Goal: Transaction & Acquisition: Purchase product/service

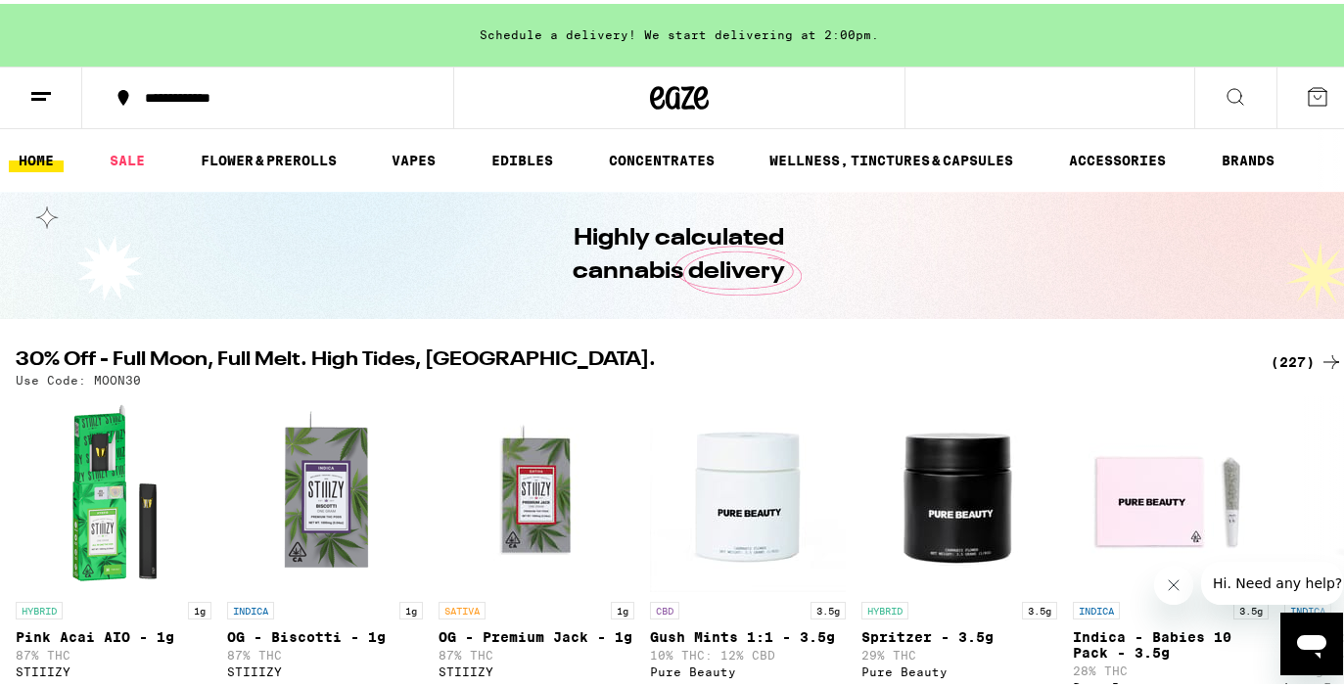
click at [1278, 355] on div "(227)" at bounding box center [1307, 358] width 72 height 23
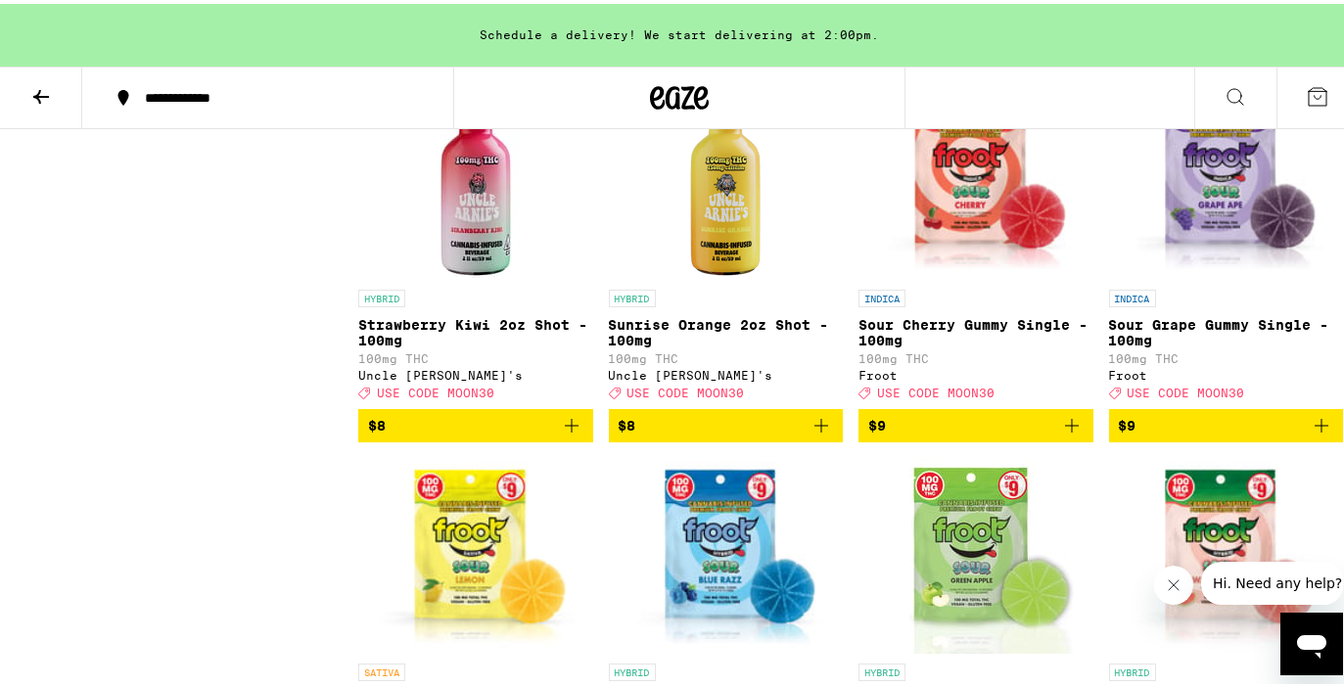
scroll to position [2883, 0]
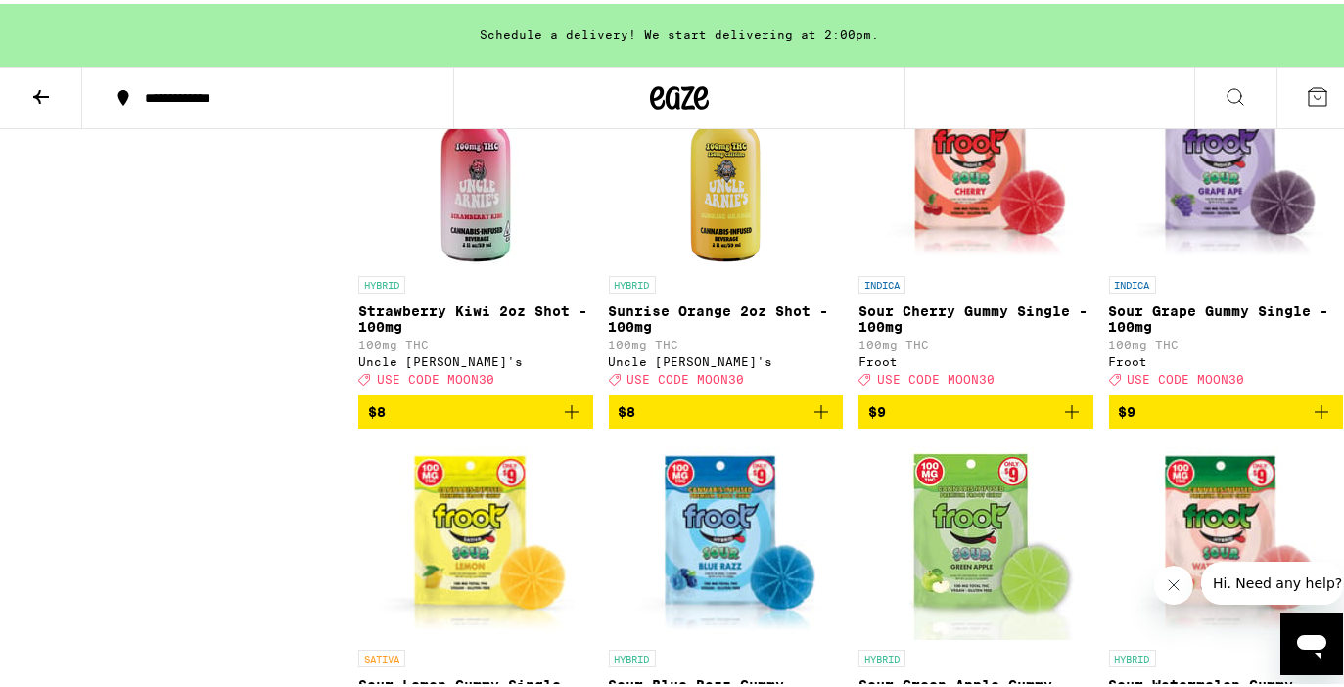
click at [1173, 581] on icon "Close message from company" at bounding box center [1174, 585] width 16 height 16
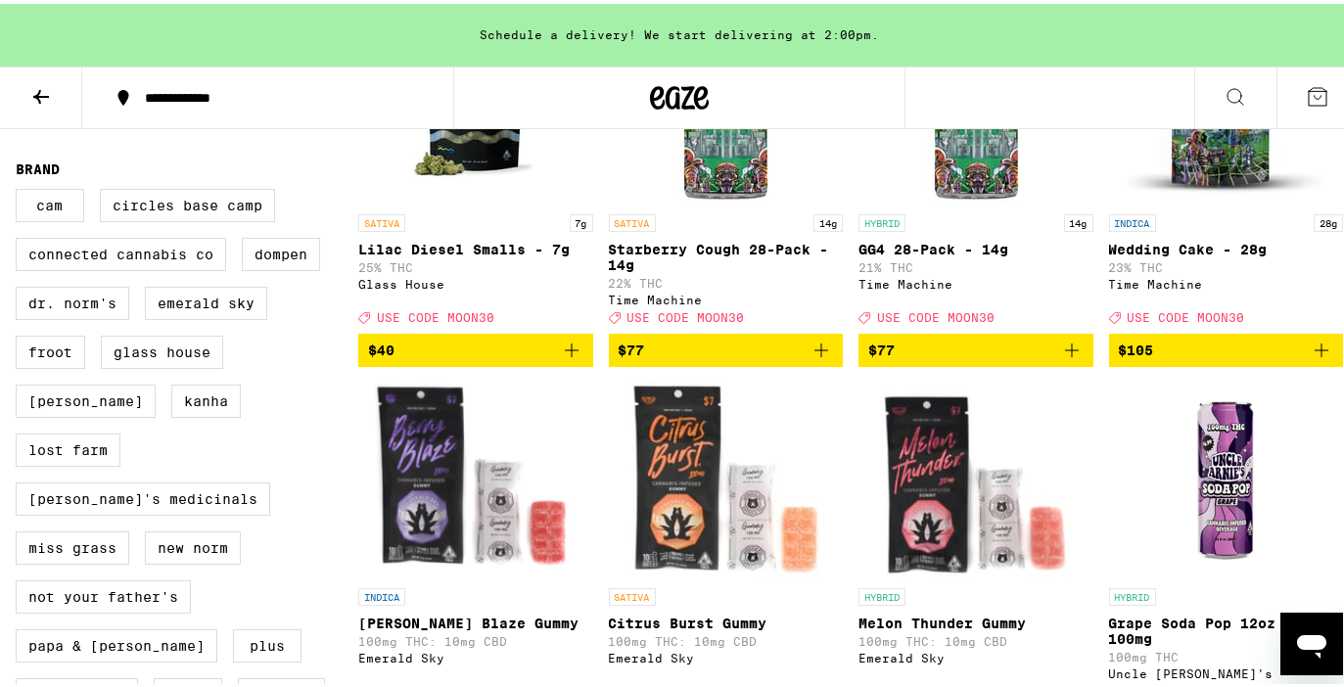
scroll to position [1452, 0]
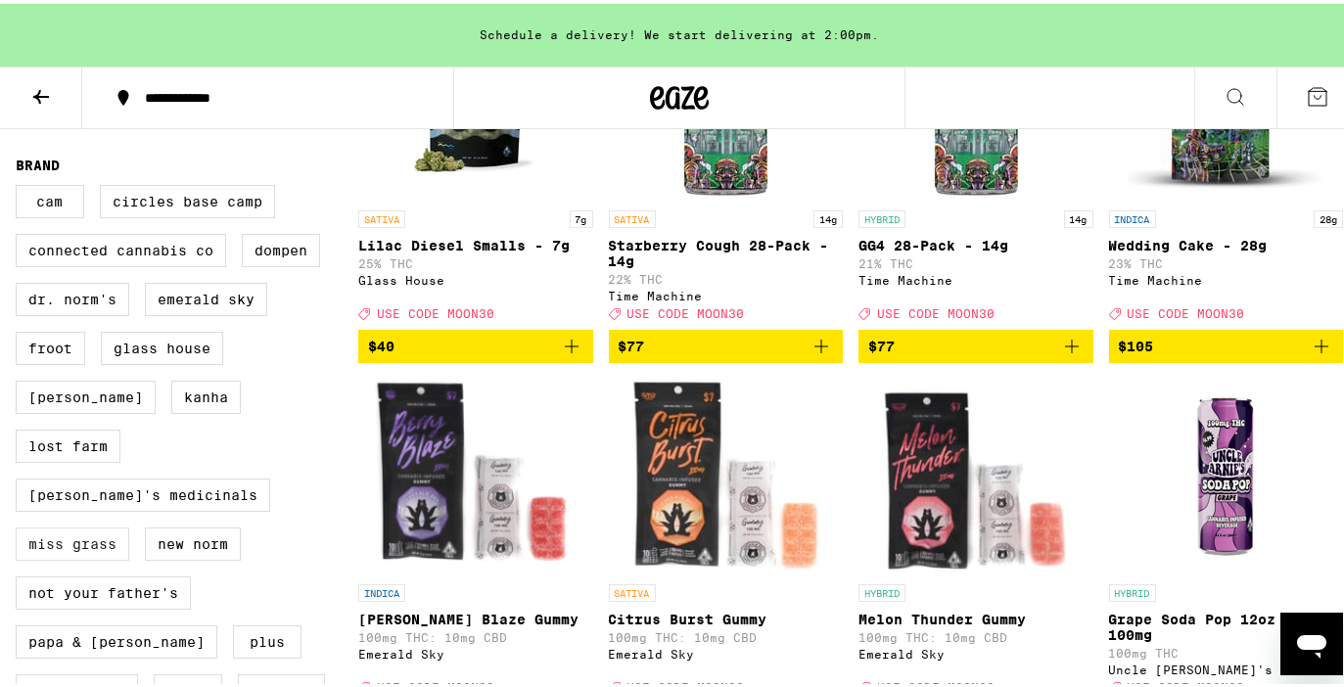
click at [129, 524] on label "Miss Grass" at bounding box center [73, 540] width 114 height 33
click at [21, 185] on input "Miss Grass" at bounding box center [20, 184] width 1 height 1
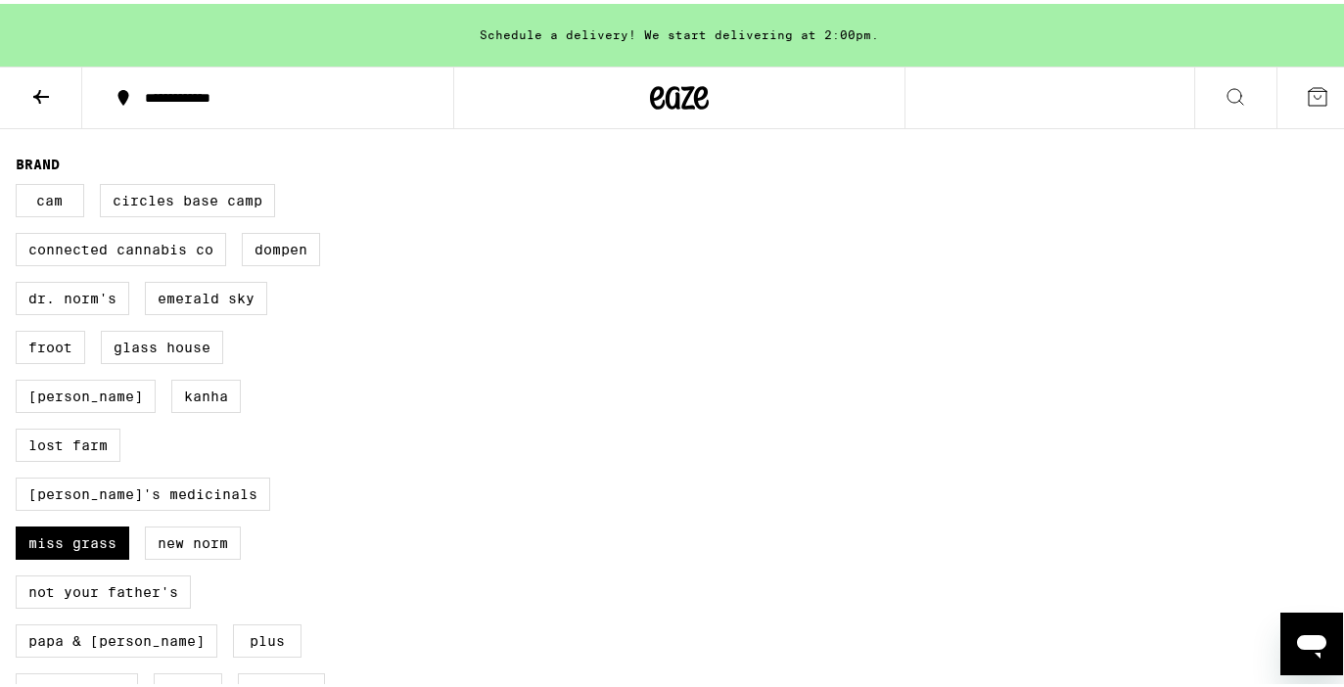
scroll to position [1463, 0]
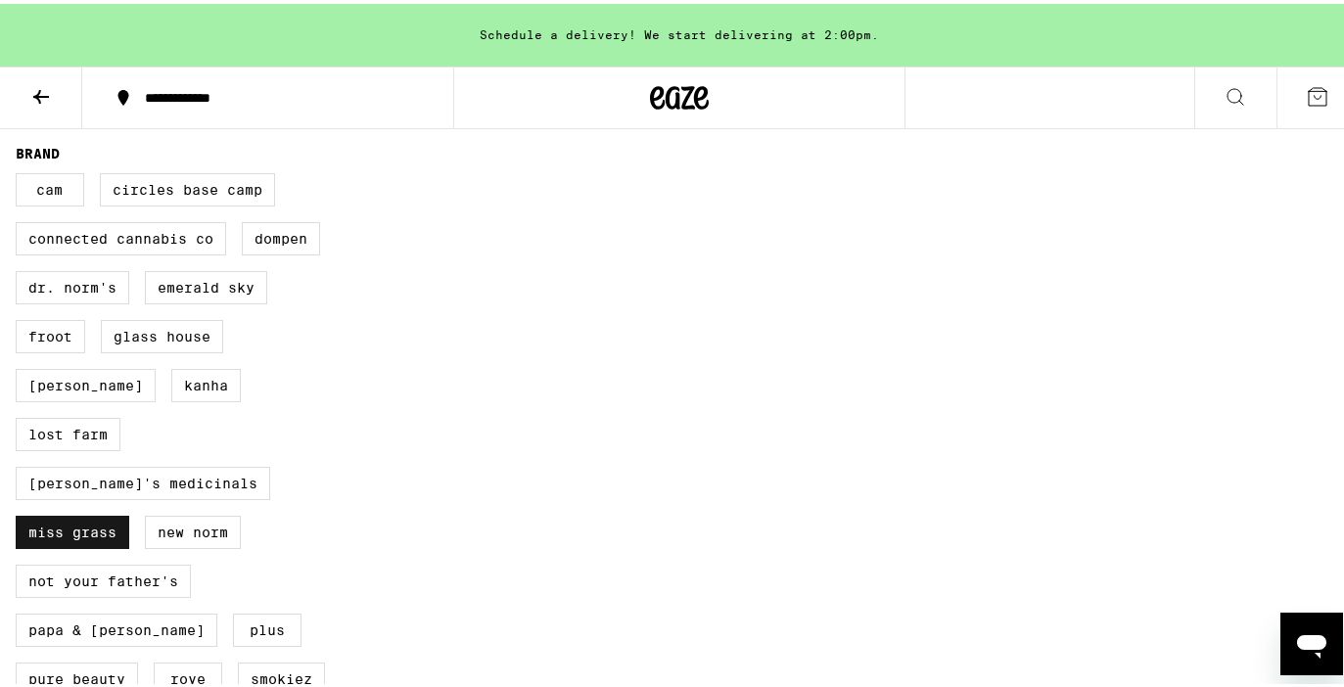
click at [129, 512] on label "Miss Grass" at bounding box center [73, 528] width 114 height 33
click at [21, 173] on input "Miss Grass" at bounding box center [20, 172] width 1 height 1
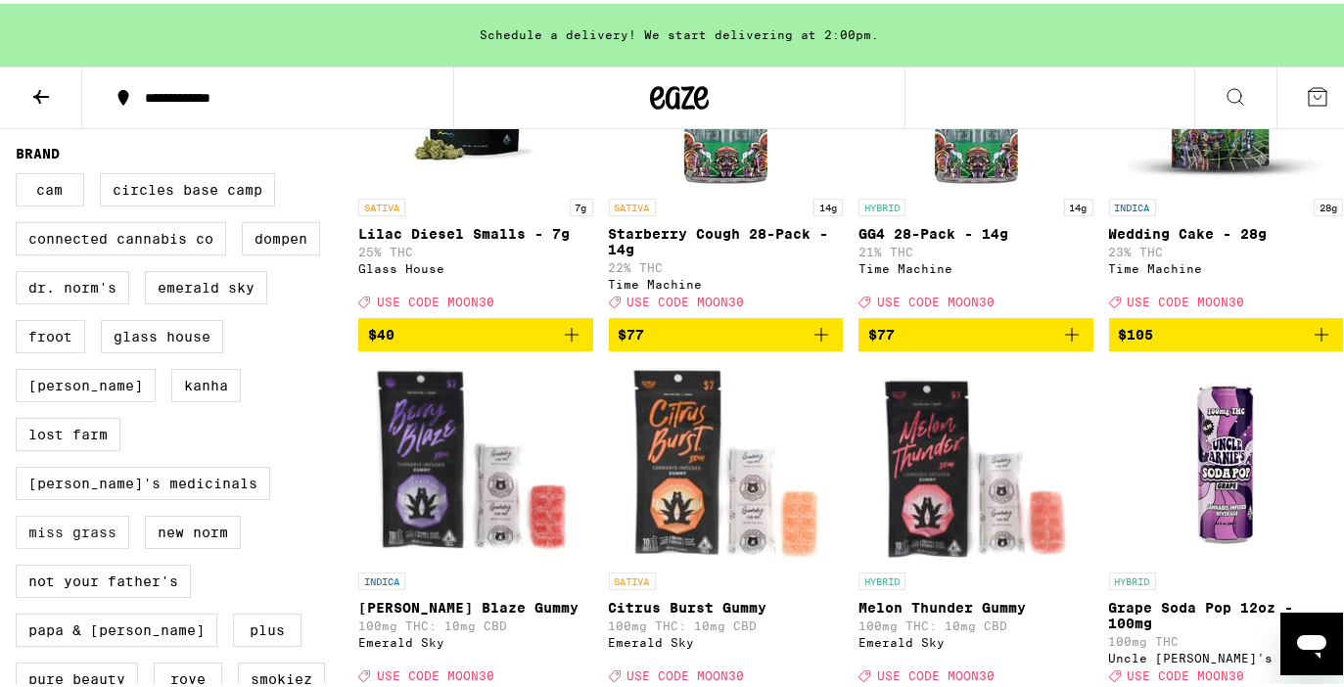
click at [129, 512] on label "Miss Grass" at bounding box center [73, 528] width 114 height 33
click at [21, 173] on input "Miss Grass" at bounding box center [20, 172] width 1 height 1
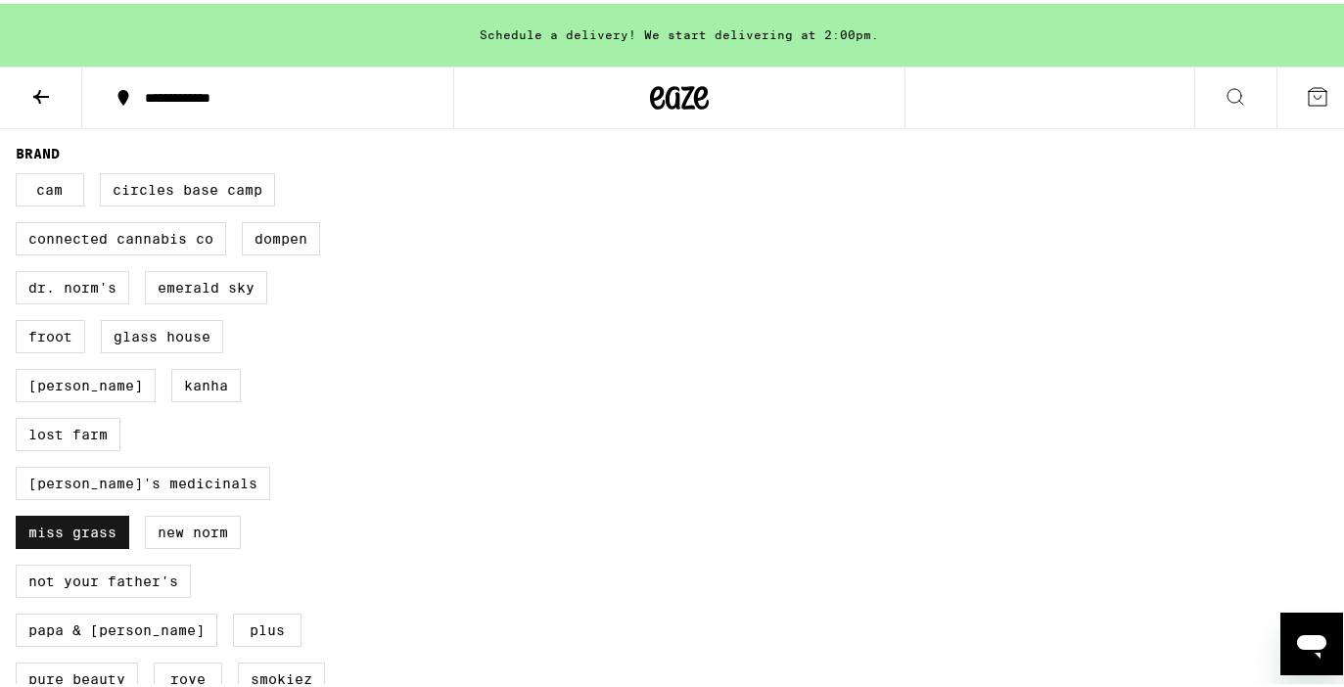
click at [129, 512] on label "Miss Grass" at bounding box center [73, 528] width 114 height 33
click at [21, 173] on input "Miss Grass" at bounding box center [20, 172] width 1 height 1
checkbox input "false"
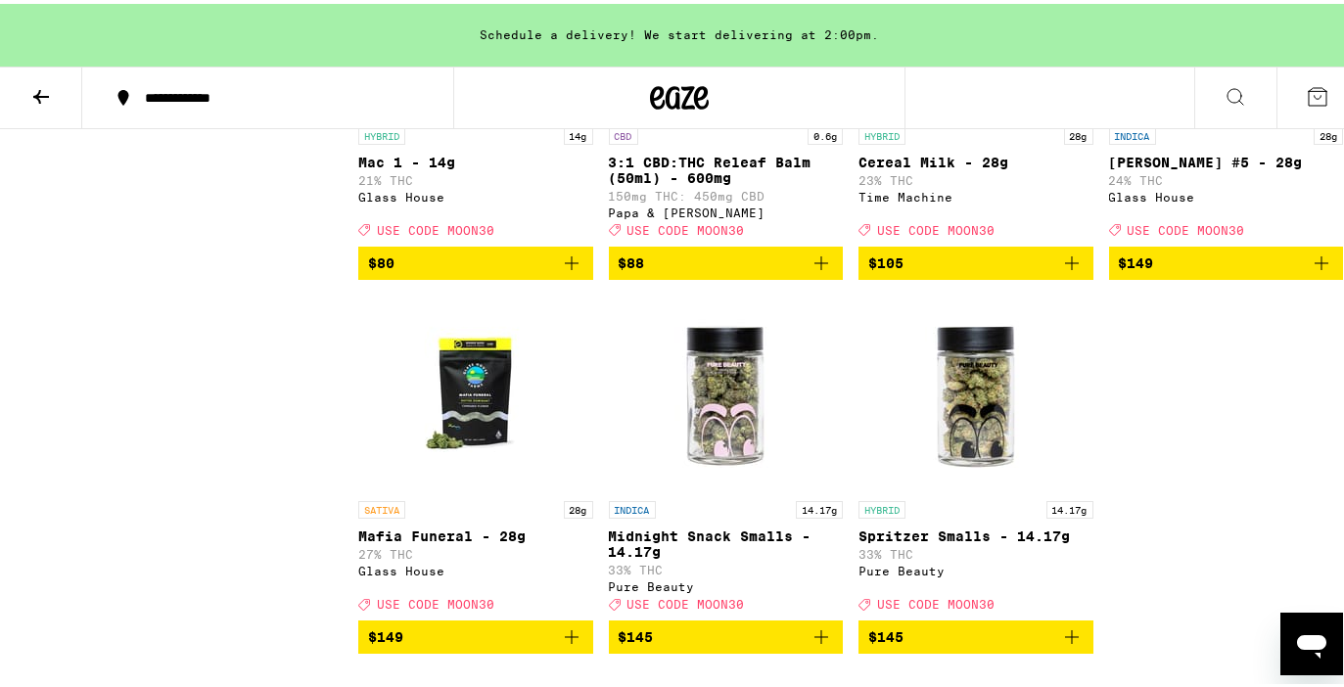
scroll to position [20830, 0]
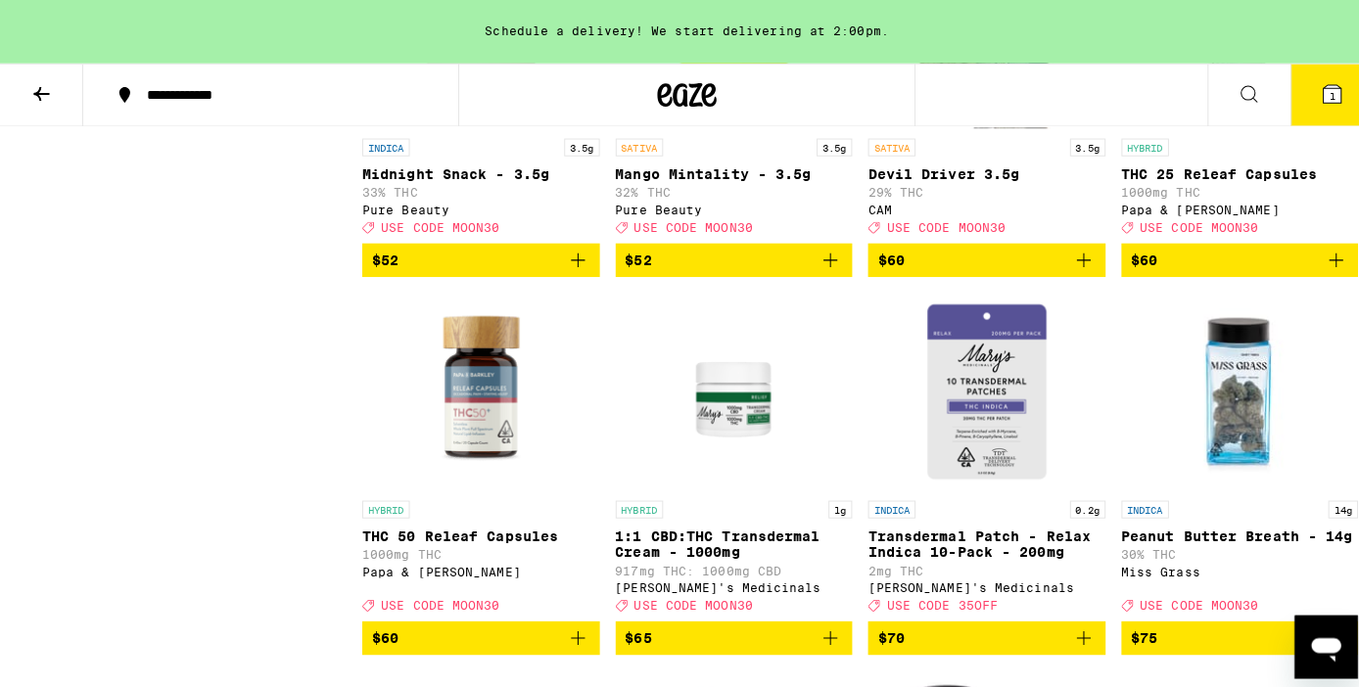
scroll to position [19730, 0]
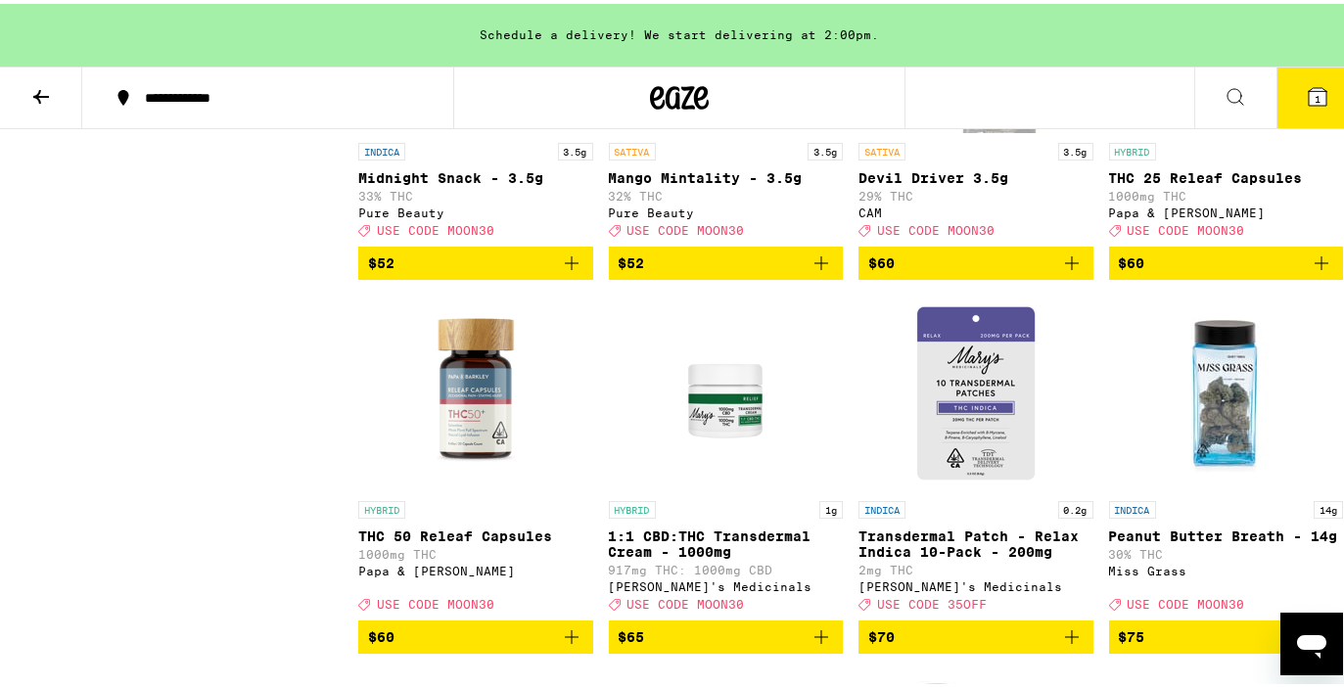
click at [1315, 90] on span "2" at bounding box center [1318, 95] width 6 height 12
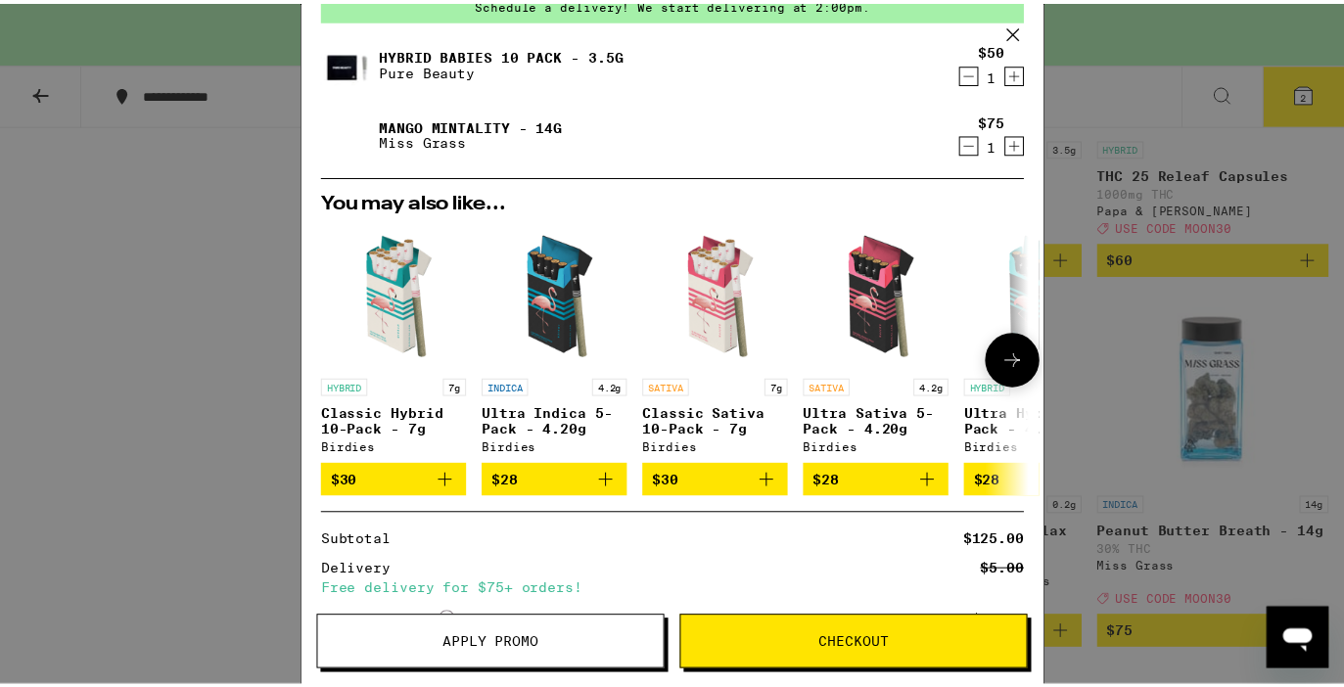
scroll to position [266, 0]
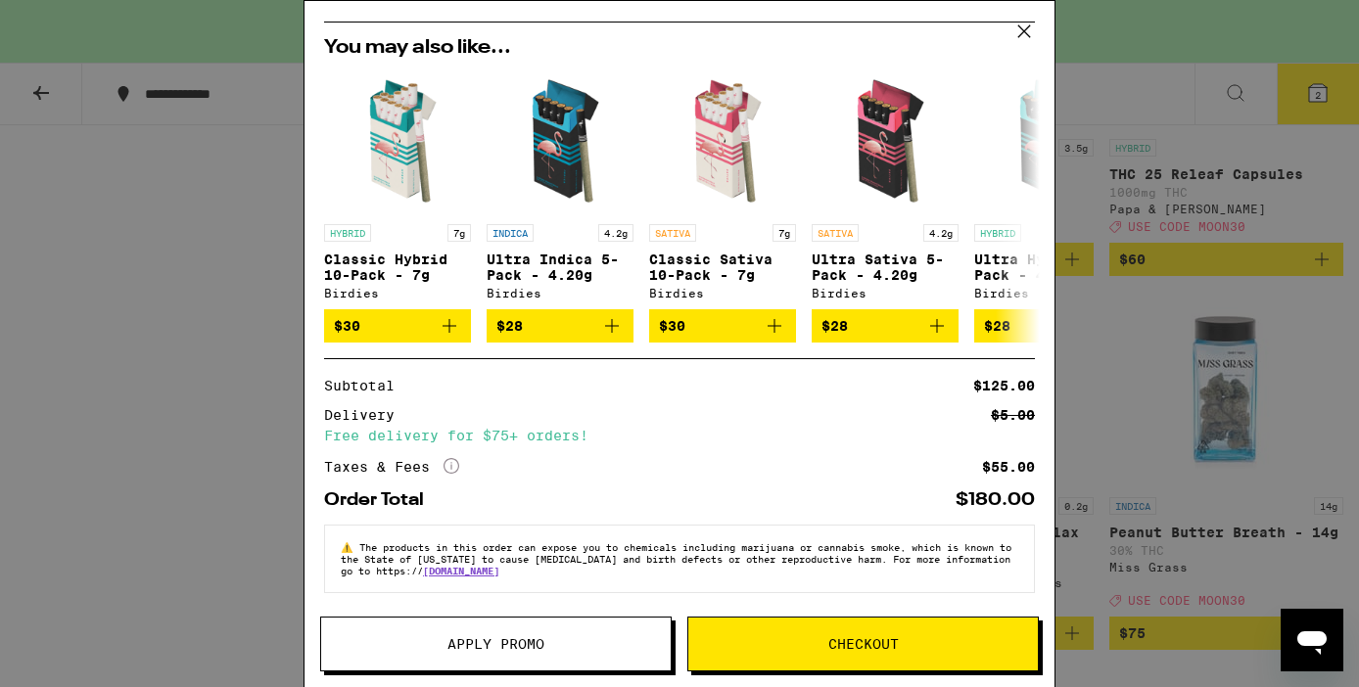
click at [498, 637] on span "Apply Promo" at bounding box center [495, 644] width 97 height 14
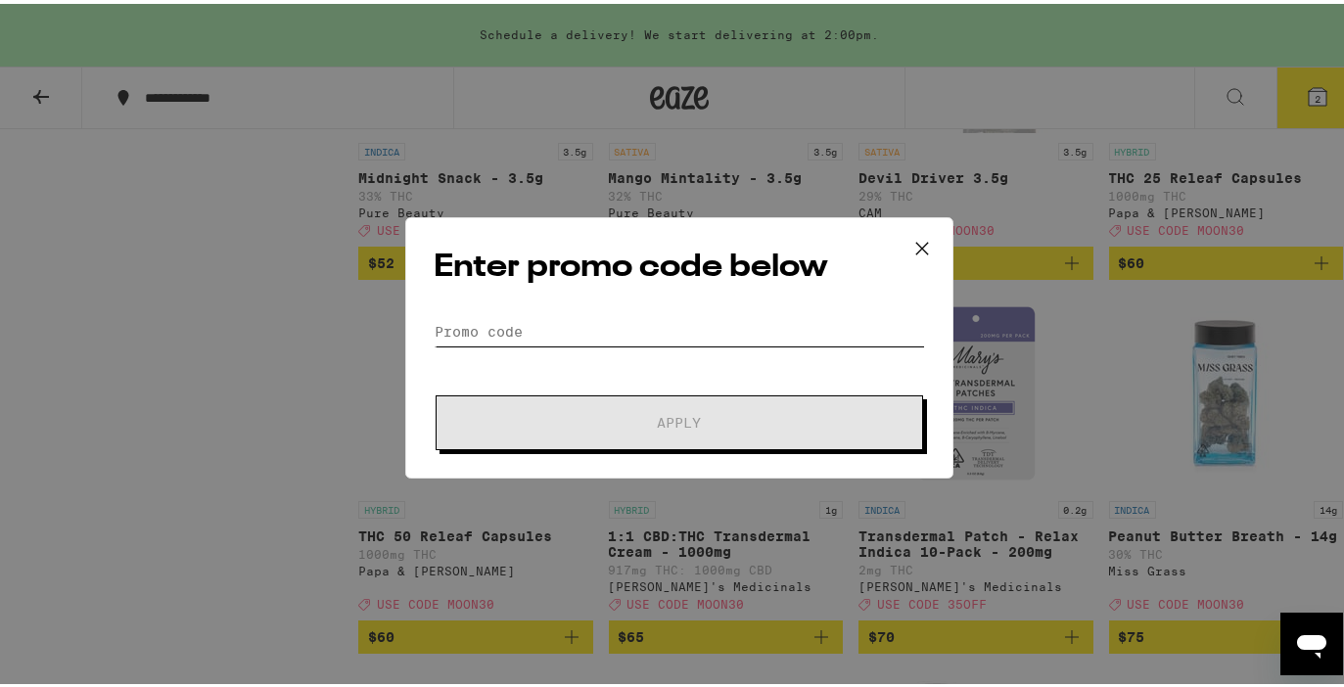
click at [487, 322] on input "Promo Code" at bounding box center [679, 327] width 491 height 29
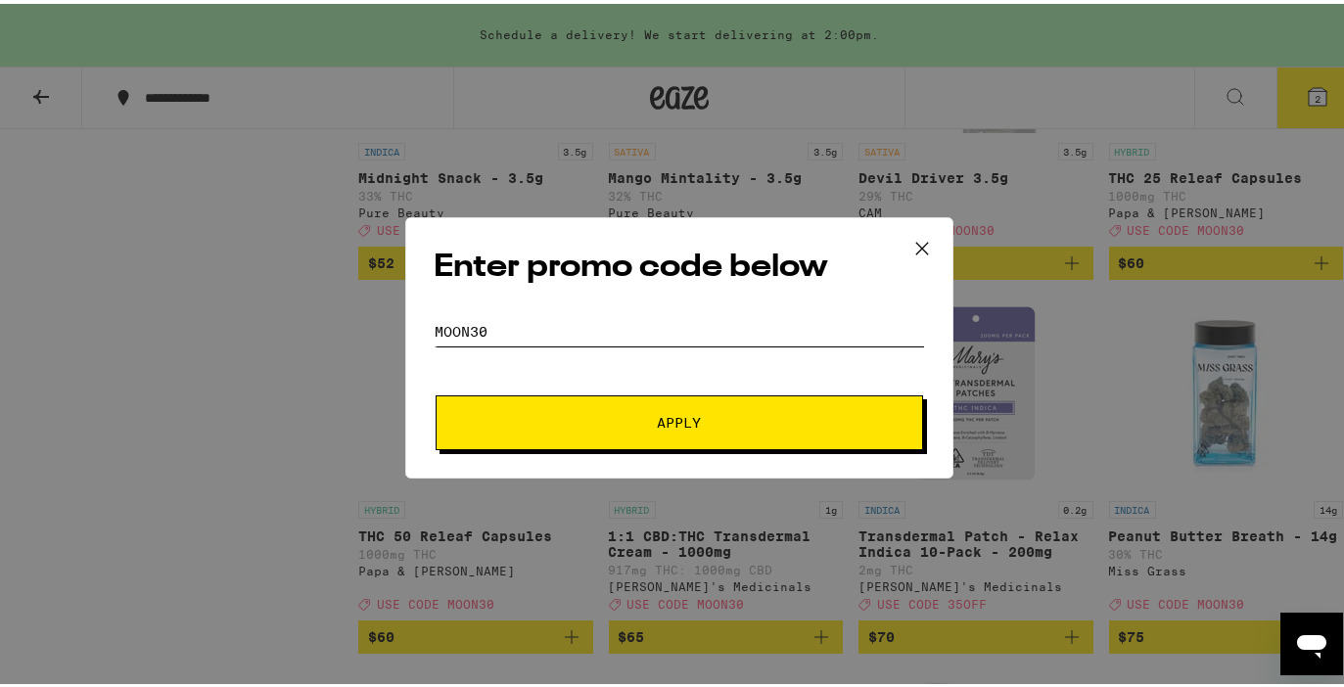
type input "moon30"
click at [682, 415] on span "Apply" at bounding box center [680, 419] width 44 height 14
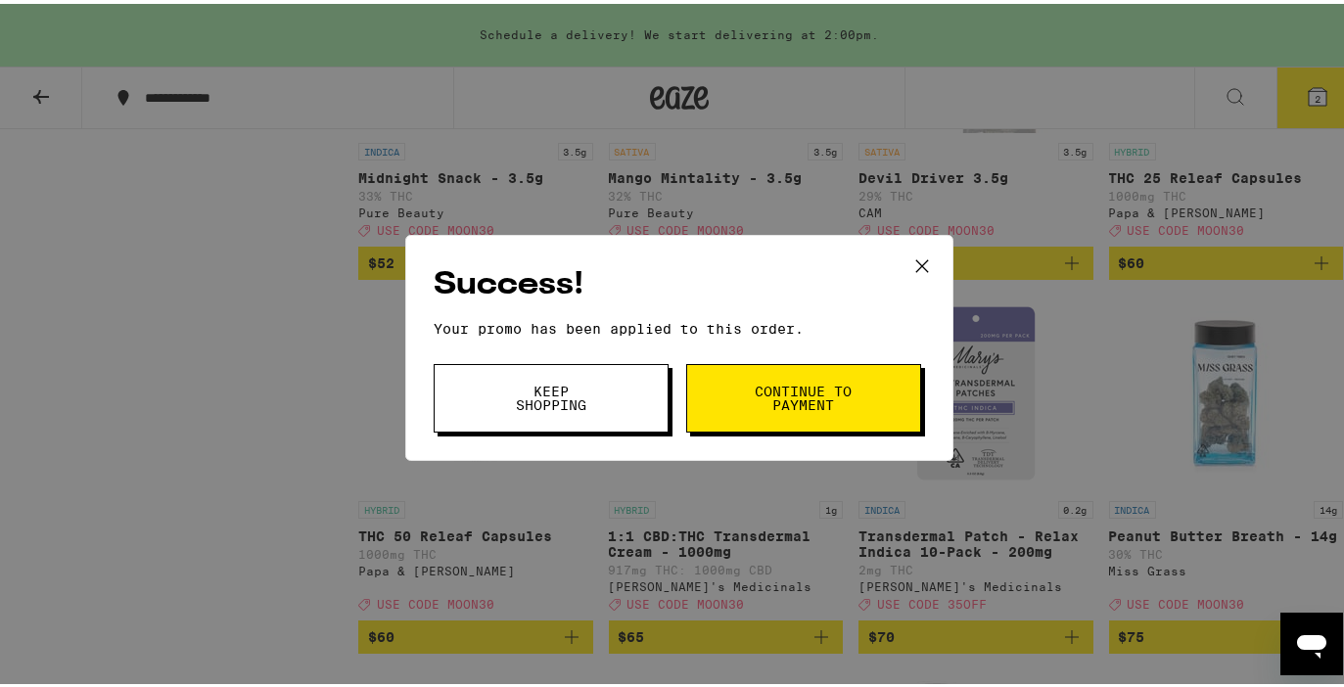
click at [787, 391] on span "Continue to payment" at bounding box center [804, 394] width 100 height 27
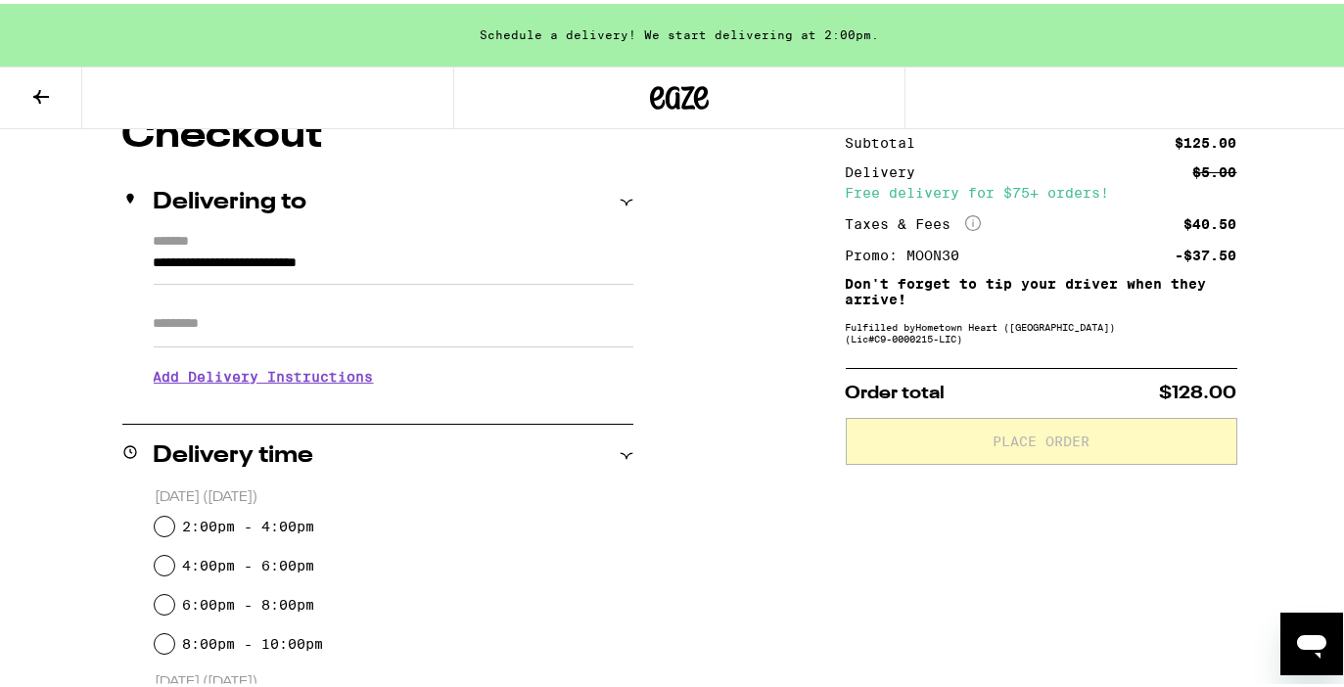
scroll to position [192, 0]
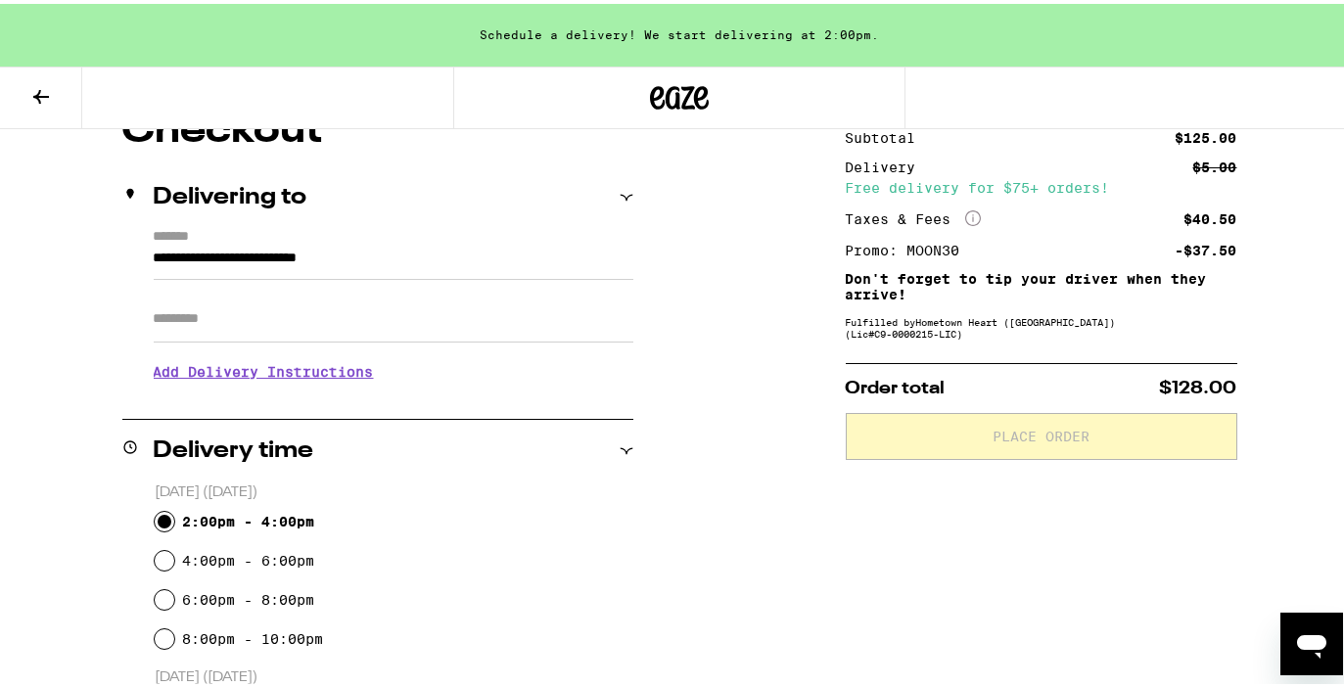
click at [163, 515] on input "2:00pm - 4:00pm" at bounding box center [165, 518] width 20 height 20
radio input "true"
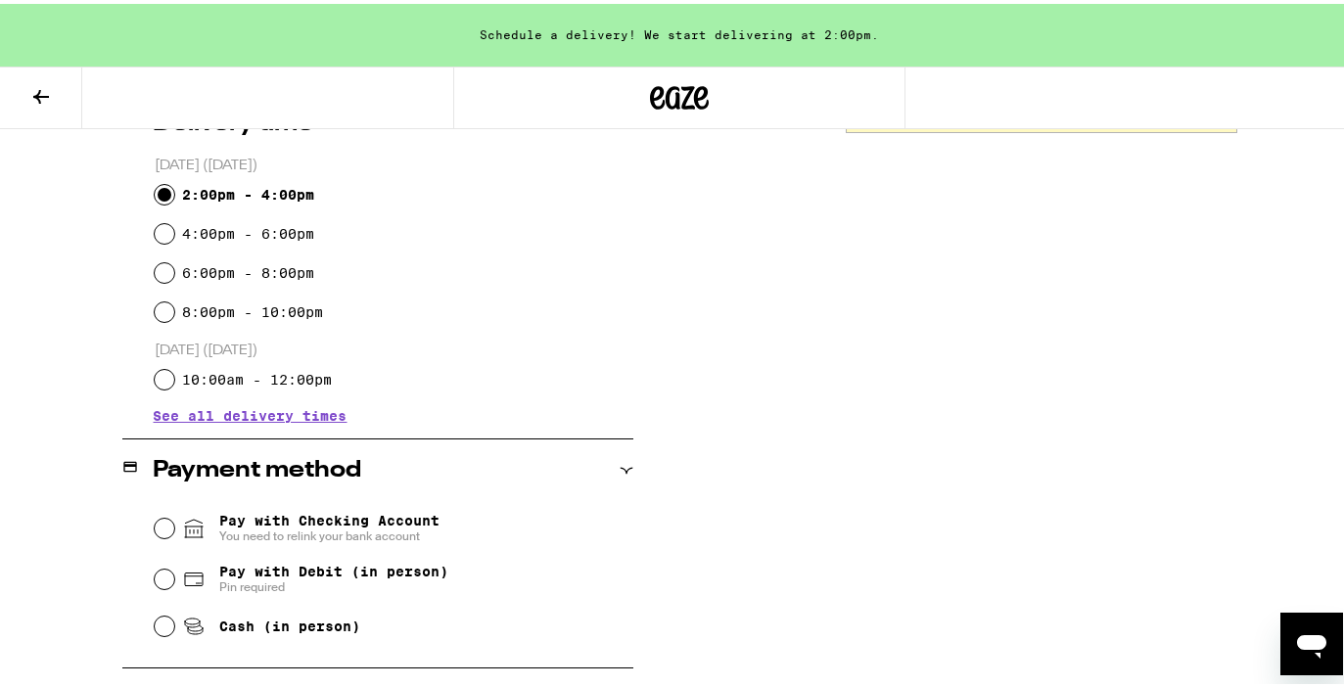
scroll to position [520, 0]
click at [161, 628] on input "Cash (in person)" at bounding box center [165, 622] width 20 height 20
radio input "true"
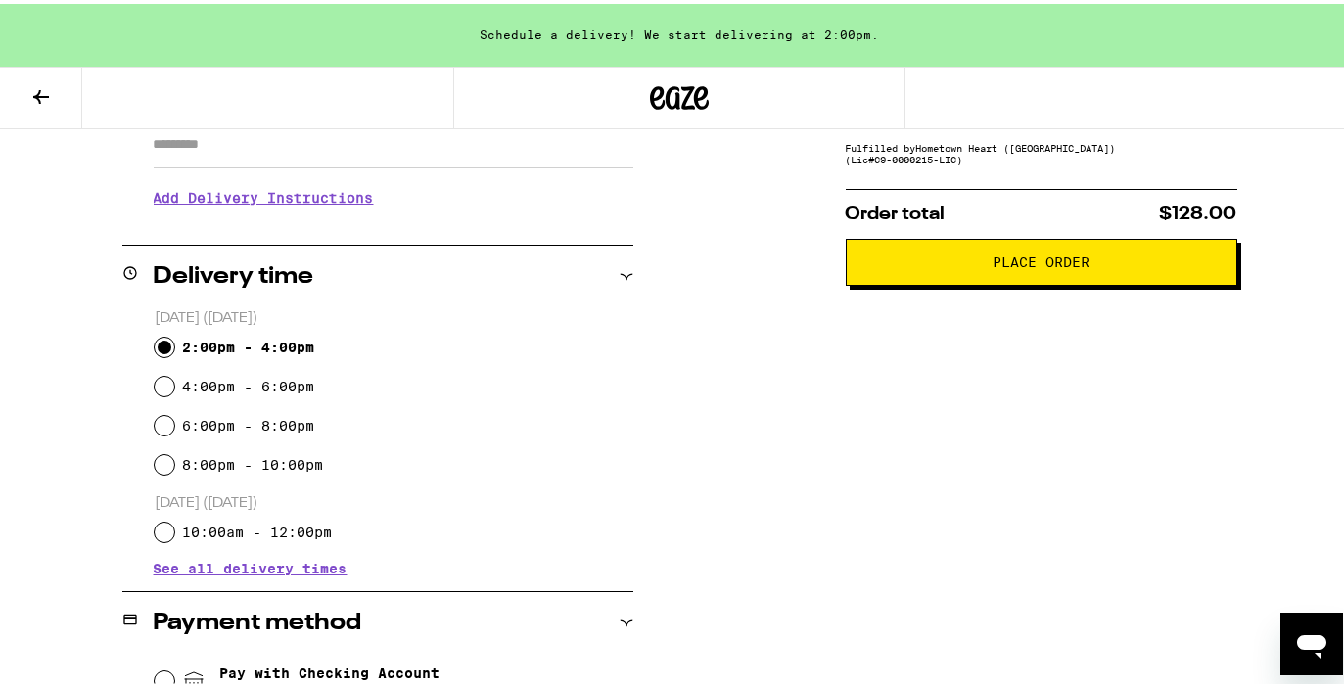
scroll to position [364, 0]
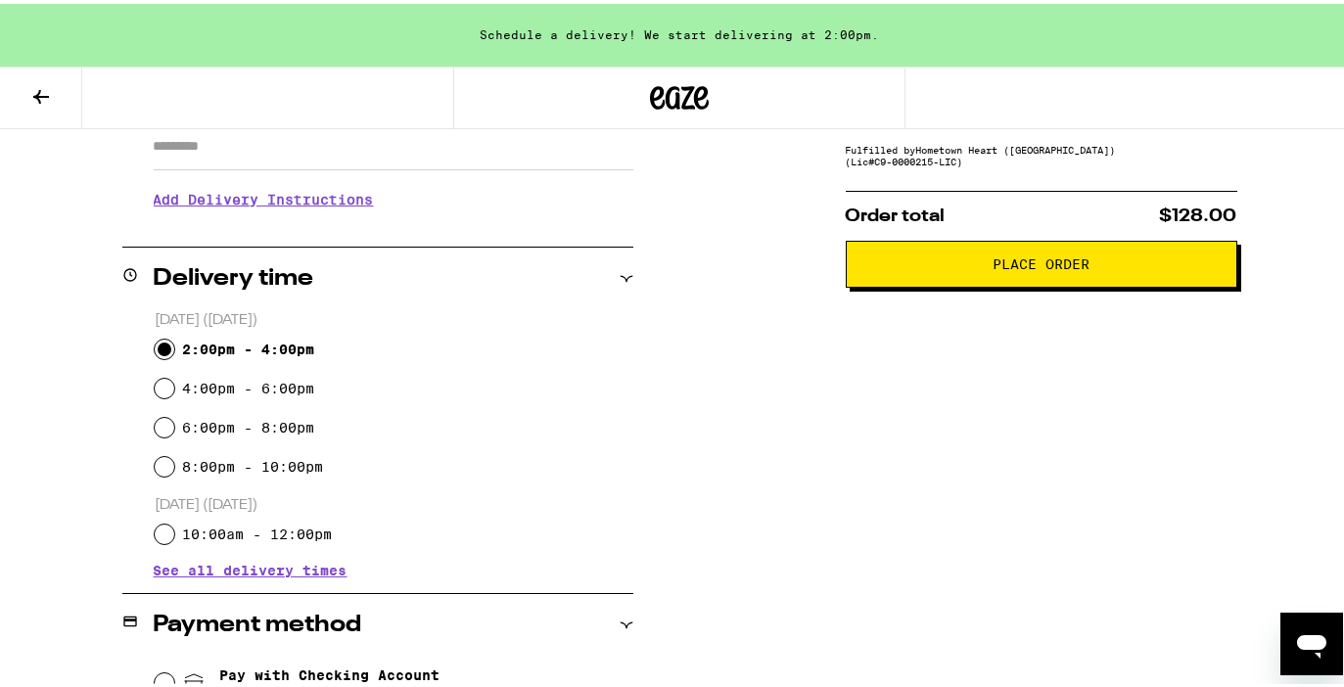
click at [1015, 263] on span "Place Order" at bounding box center [1041, 261] width 97 height 14
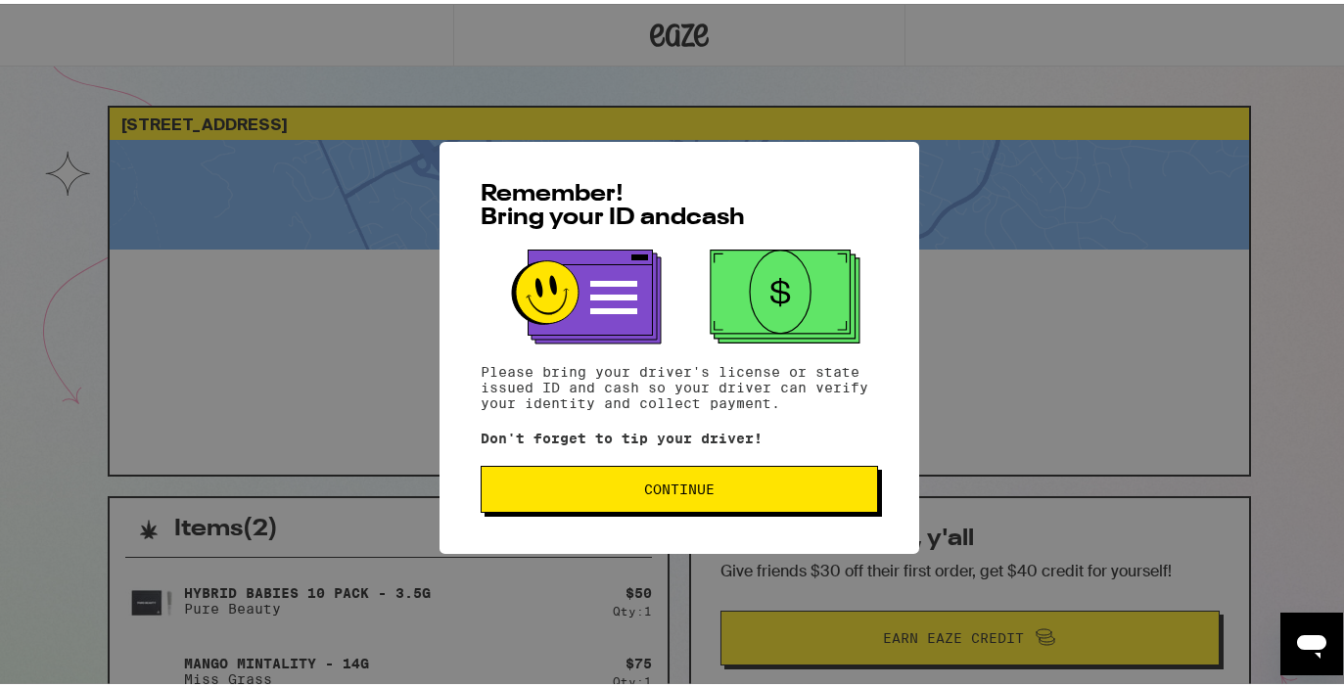
click at [772, 480] on button "Continue" at bounding box center [679, 485] width 397 height 47
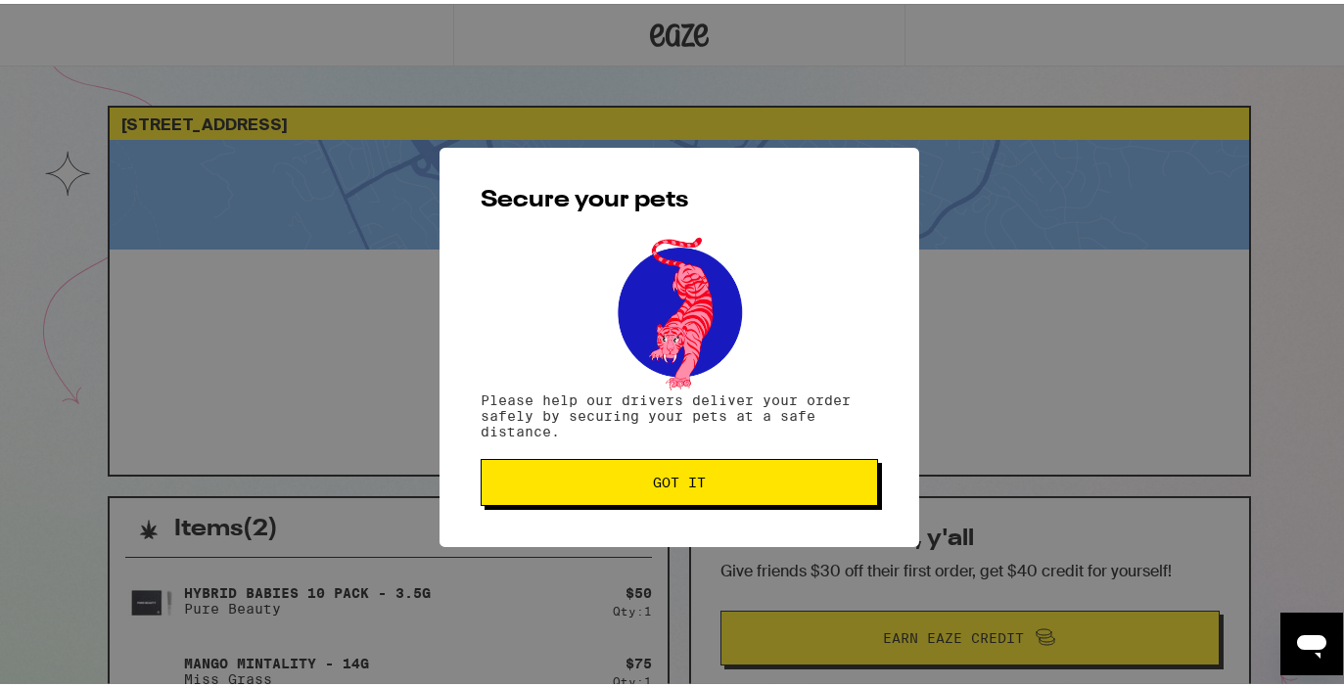
click at [772, 480] on span "Got it" at bounding box center [679, 479] width 364 height 14
